Goal: Navigation & Orientation: Find specific page/section

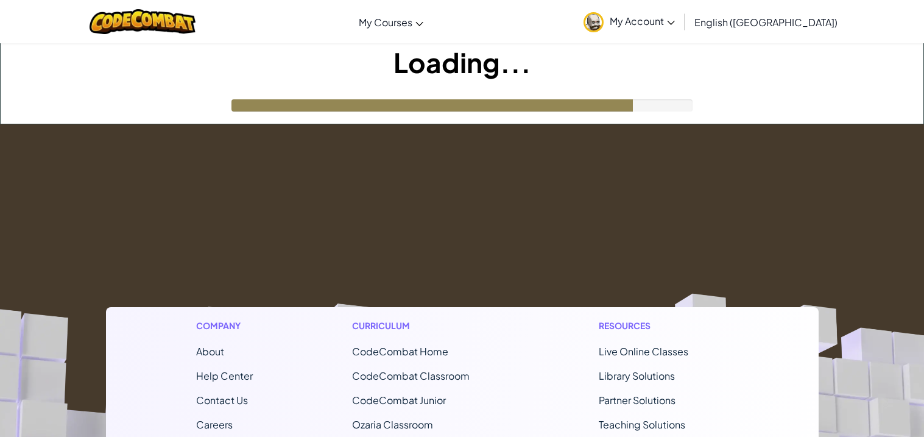
click at [681, 31] on link "My Account" at bounding box center [629, 21] width 104 height 38
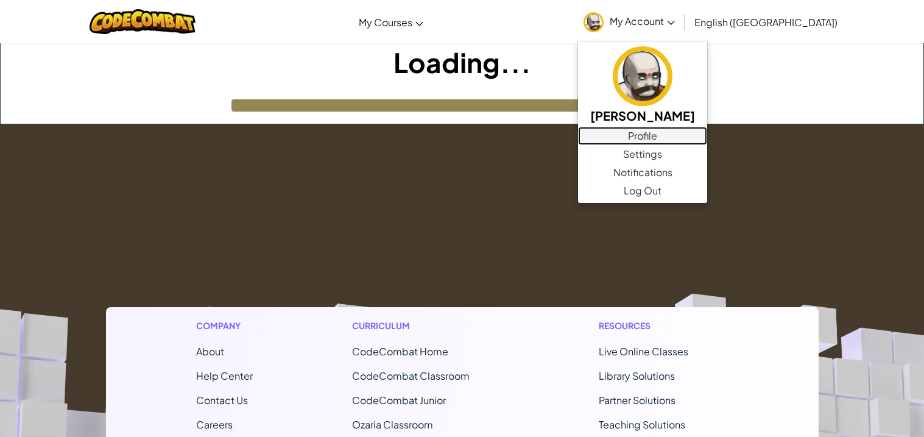
click at [707, 138] on link "Profile" at bounding box center [642, 136] width 129 height 18
